Goal: Task Accomplishment & Management: Complete application form

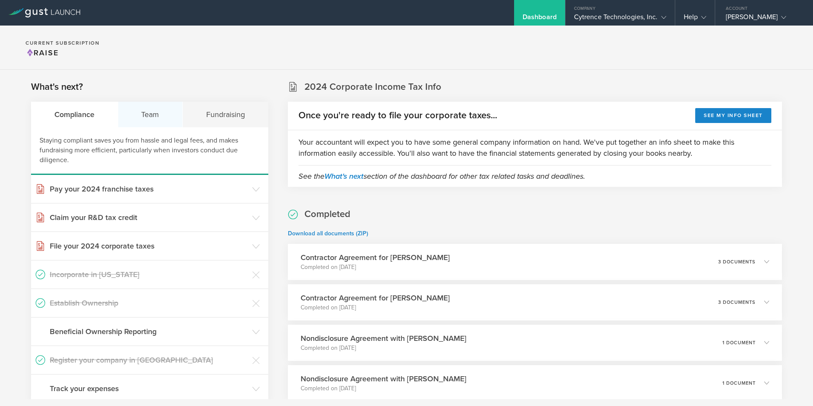
click at [144, 112] on div "Team" at bounding box center [150, 115] width 65 height 26
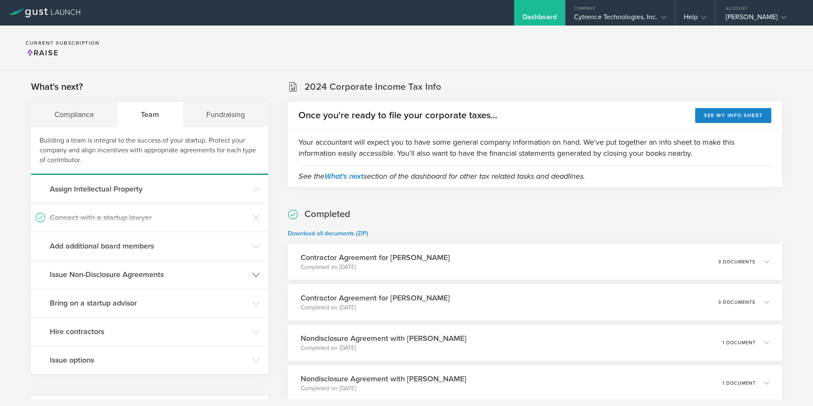
click at [101, 272] on h3 "Issue Non-Disclosure Agreements" at bounding box center [149, 274] width 198 height 11
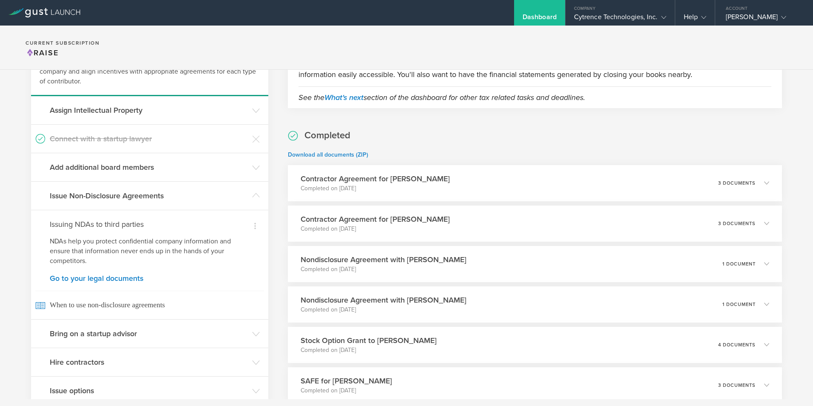
scroll to position [85, 0]
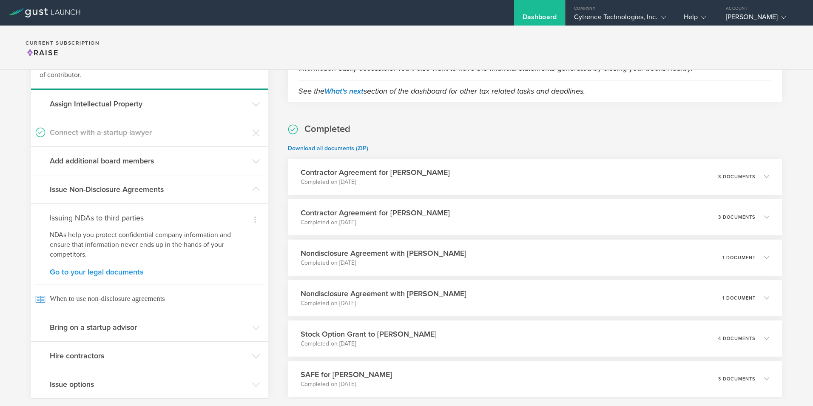
click at [108, 273] on link "Go to your legal documents" at bounding box center [150, 272] width 200 height 8
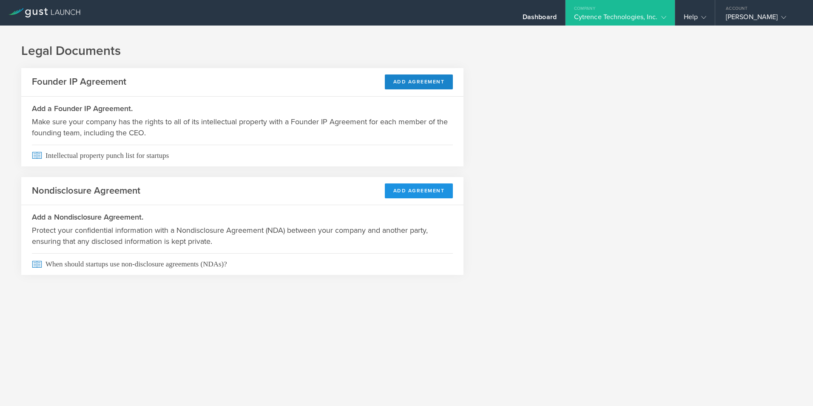
click at [415, 190] on button "Add Agreement" at bounding box center [419, 190] width 68 height 15
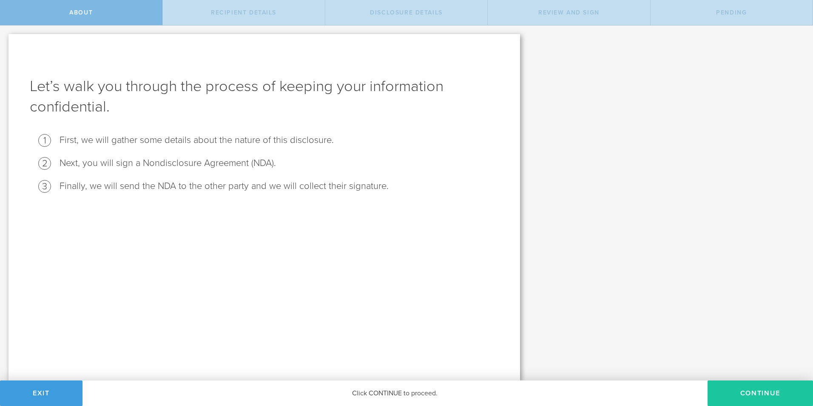
click at [749, 391] on button "Continue" at bounding box center [759, 393] width 105 height 26
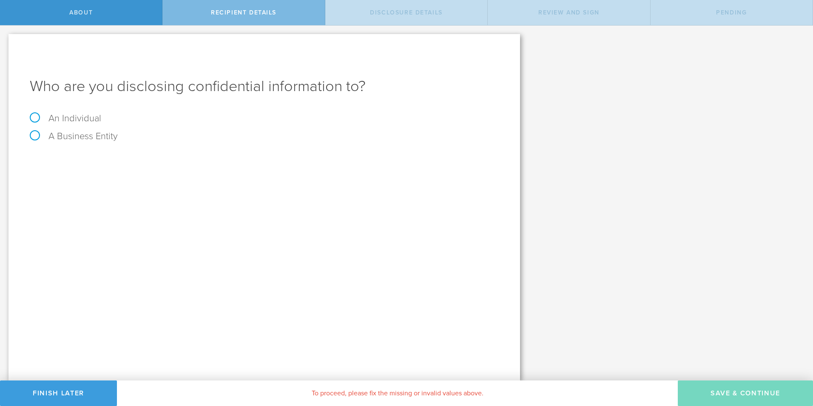
click at [86, 138] on label "A Business Entity" at bounding box center [74, 136] width 88 height 11
click at [6, 39] on input "A Business Entity" at bounding box center [3, 33] width 6 height 14
radio input "true"
click at [132, 163] on input "text" at bounding box center [296, 159] width 405 height 13
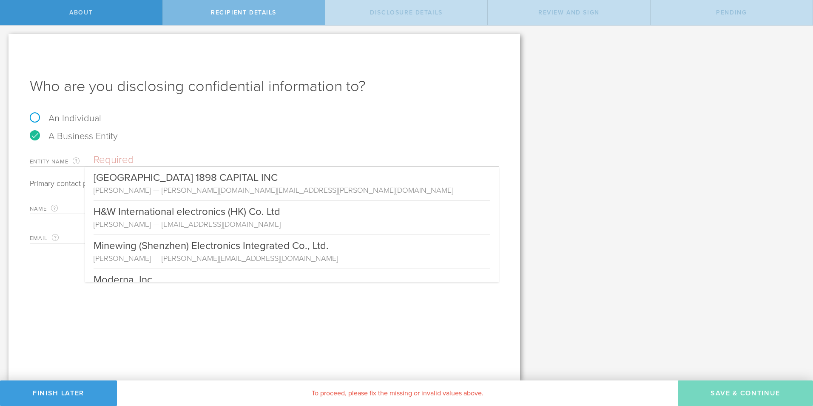
paste input "AD.JUST Video Production"
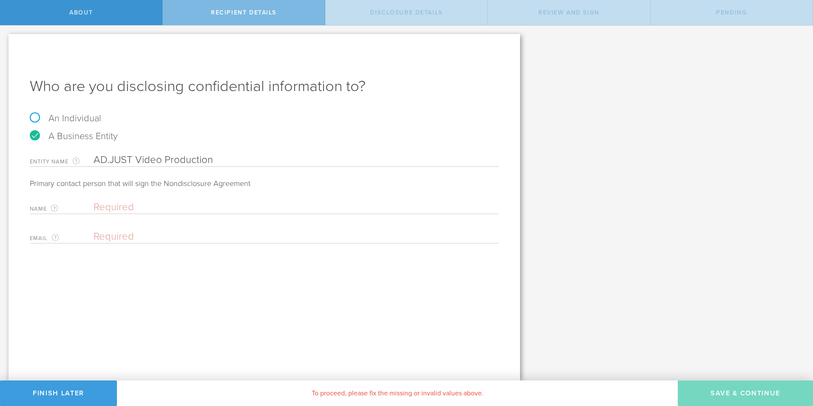
type input "AD.JUST Video Production"
click at [233, 351] on div "Who are you disclosing confidential information to? An Individual A Business En…" at bounding box center [264, 207] width 511 height 346
click at [129, 205] on input "text" at bounding box center [294, 207] width 401 height 13
paste input "[PERSON_NAME]"
type input "[PERSON_NAME]"
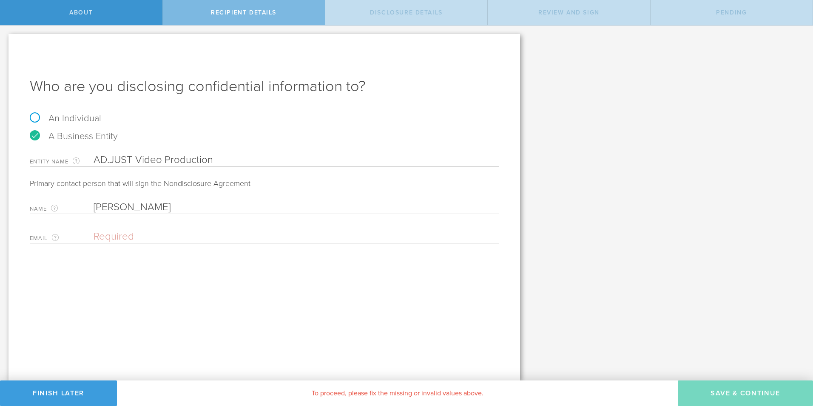
click at [152, 324] on div "Who are you disclosing confidential information to? An Individual A Business En…" at bounding box center [264, 207] width 511 height 346
click at [16, 296] on div "Who are you disclosing confidential information to? An Individual A Business En…" at bounding box center [264, 207] width 511 height 346
click at [115, 233] on input "email" at bounding box center [294, 236] width 401 height 13
paste input "[EMAIL_ADDRESS][DOMAIN_NAME]"
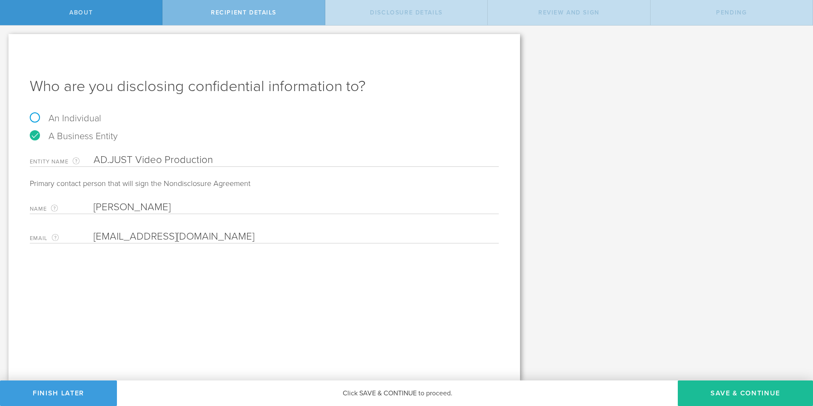
type input "[EMAIL_ADDRESS][DOMAIN_NAME]"
click at [145, 313] on div "Who are you disclosing confidential information to? An Individual A Business En…" at bounding box center [264, 207] width 511 height 346
click at [724, 395] on button "Save & Continue" at bounding box center [745, 393] width 135 height 26
select select "string:5 years"
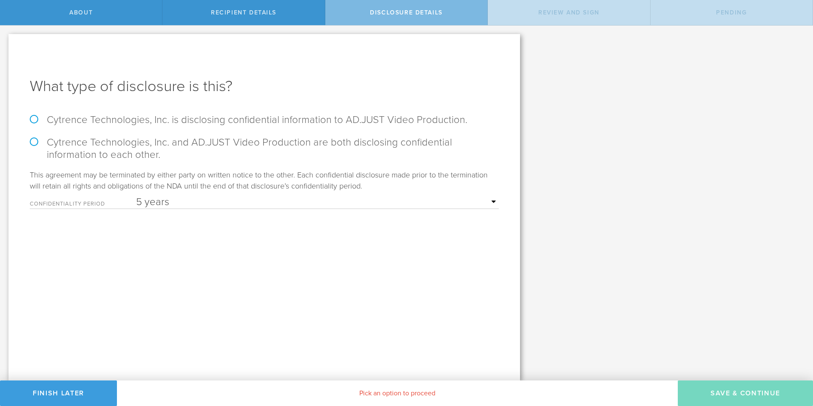
click at [73, 122] on label "Cytrence Technologies, Inc. is disclosing confidential information to AD.JUST V…" at bounding box center [264, 120] width 469 height 12
click at [6, 43] on input "Cytrence Technologies, Inc. is disclosing confidential information to AD.JUST V…" at bounding box center [3, 35] width 6 height 18
radio input "true"
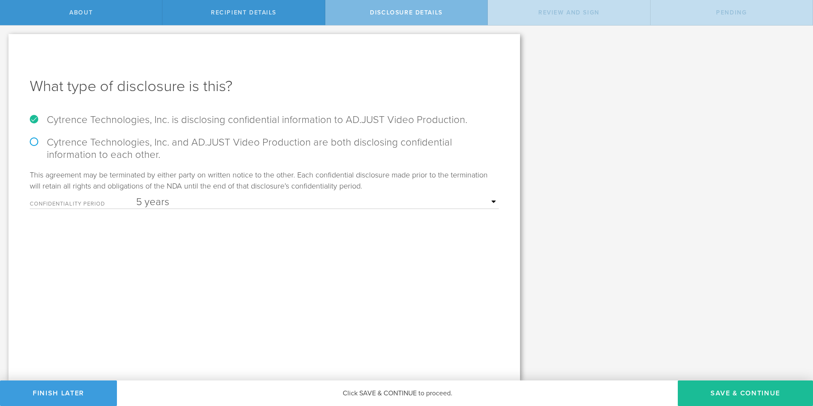
click at [432, 204] on select "1 year 2 years 3 years 4 years 5 years" at bounding box center [317, 202] width 363 height 13
click at [136, 196] on select "1 year 2 years 3 years 4 years 5 years" at bounding box center [317, 202] width 363 height 13
click at [199, 202] on select "1 year 2 years 3 years 4 years 5 years" at bounding box center [317, 202] width 363 height 13
click at [211, 327] on div "What type of disclosure is this? Cytrence Technologies, Inc. is disclosing conf…" at bounding box center [264, 207] width 511 height 346
click at [759, 295] on div "Let’s walk you through the process of keeping your information confidential. Fi…" at bounding box center [406, 203] width 813 height 355
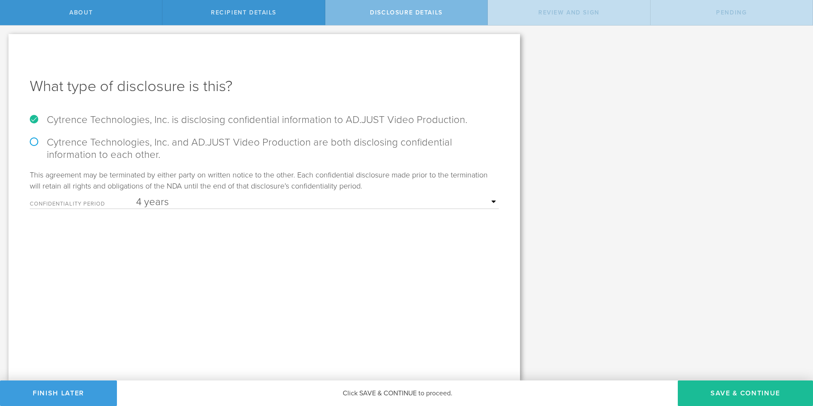
click at [158, 200] on select "1 year 2 years 3 years 4 years 5 years" at bounding box center [317, 202] width 363 height 13
select select "string:2 years"
click at [136, 196] on select "1 year 2 years 3 years 4 years 5 years" at bounding box center [317, 202] width 363 height 13
click at [724, 395] on button "Save & Continue" at bounding box center [745, 393] width 135 height 26
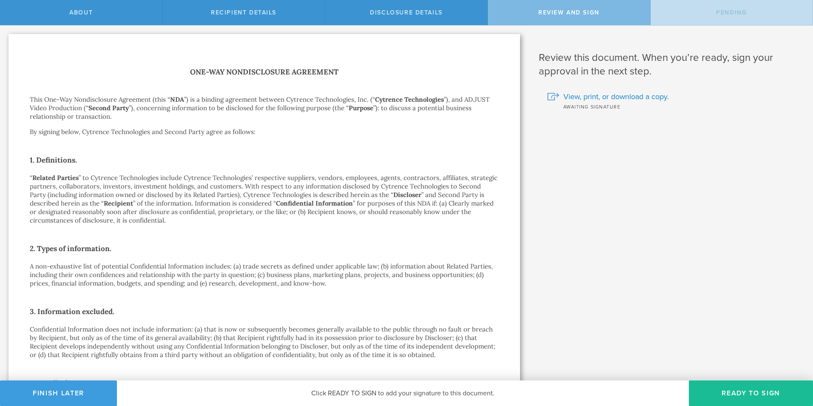
click at [748, 395] on button "Ready to Sign" at bounding box center [751, 393] width 124 height 26
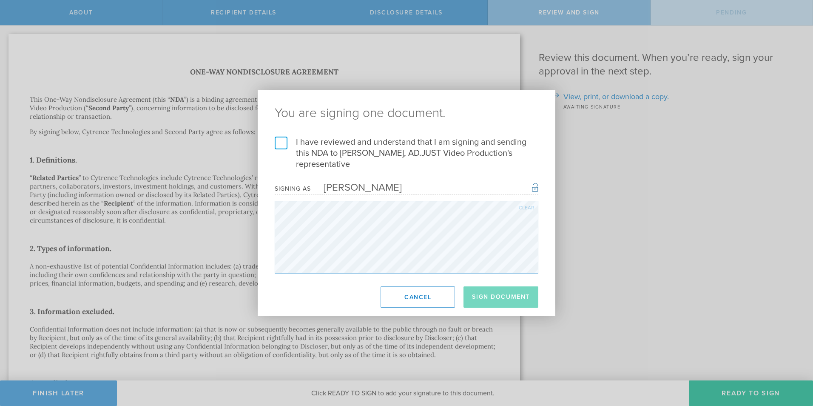
click at [284, 148] on label "I have reviewed and understand that I am signing and sending this NDA to Yana N…" at bounding box center [407, 152] width 264 height 33
click at [0, 0] on input "I have reviewed and understand that I am signing and sending this NDA to Yana N…" at bounding box center [0, 0] width 0 height 0
click at [499, 301] on button "Sign Document" at bounding box center [500, 296] width 75 height 21
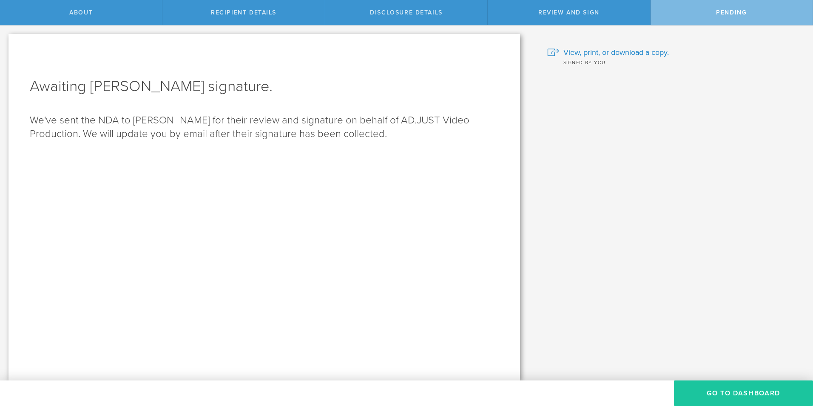
click at [725, 393] on button "Go to dashboard" at bounding box center [743, 393] width 139 height 26
